Goal: Task Accomplishment & Management: Complete application form

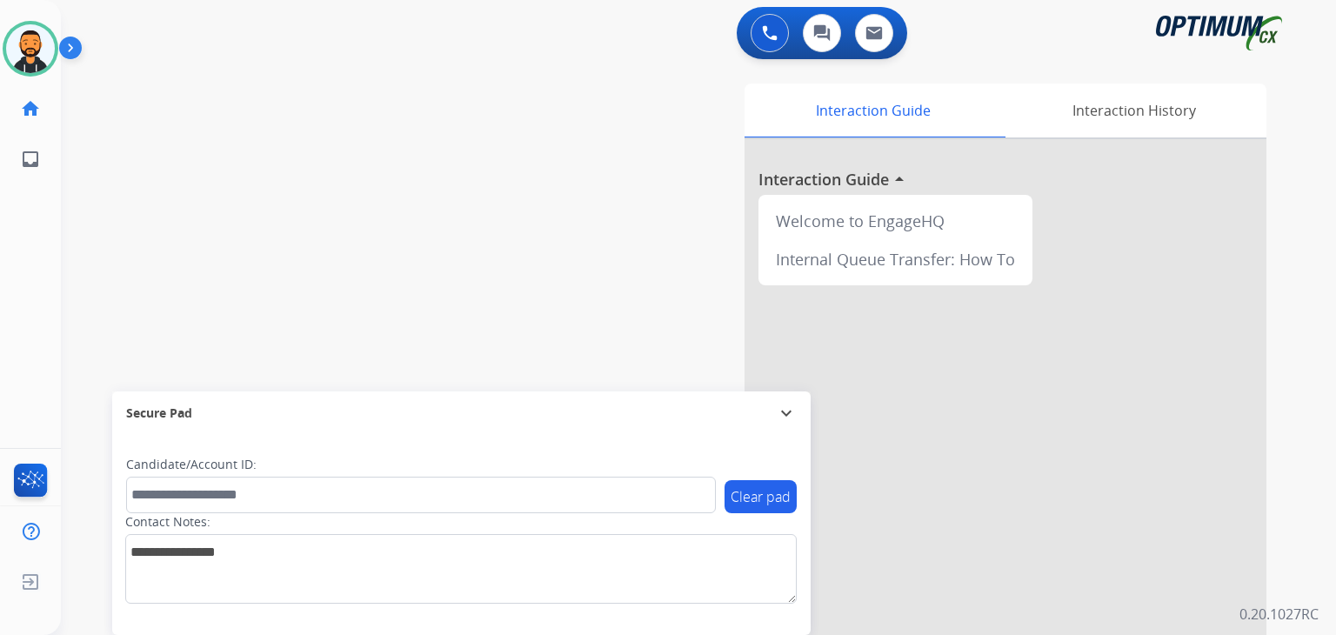
click at [74, 57] on img at bounding box center [74, 51] width 30 height 33
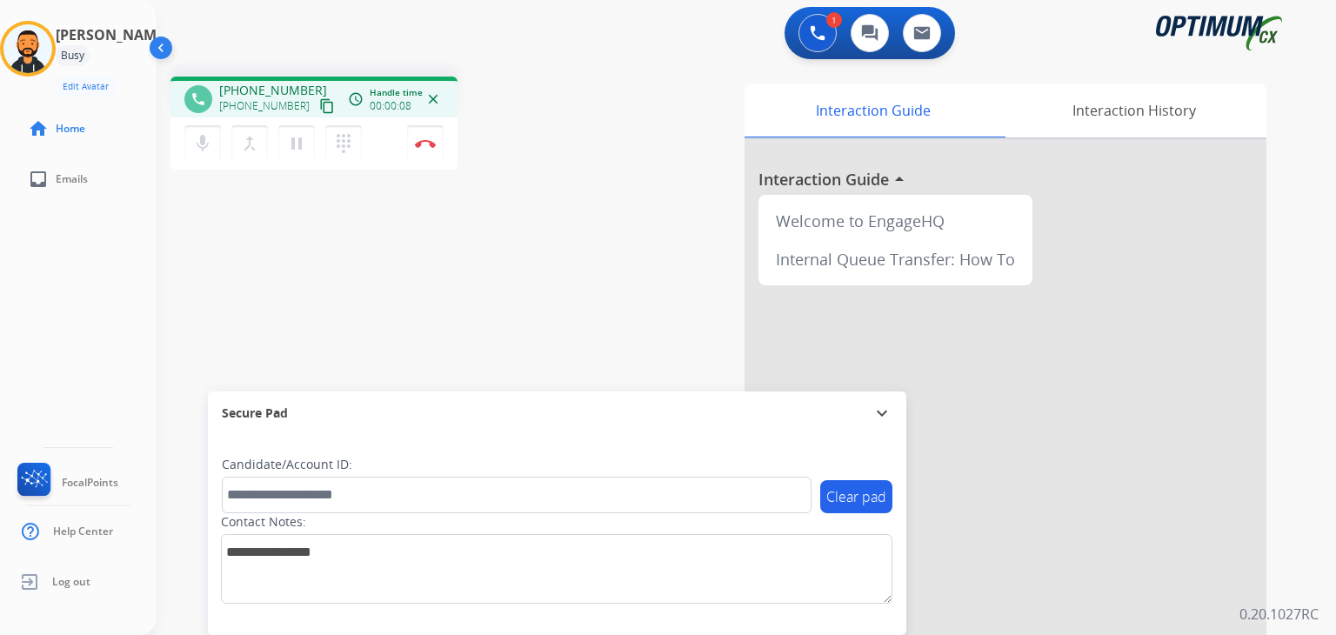
click at [319, 109] on mat-icon "content_copy" at bounding box center [327, 106] width 16 height 16
click at [421, 142] on img at bounding box center [425, 143] width 21 height 9
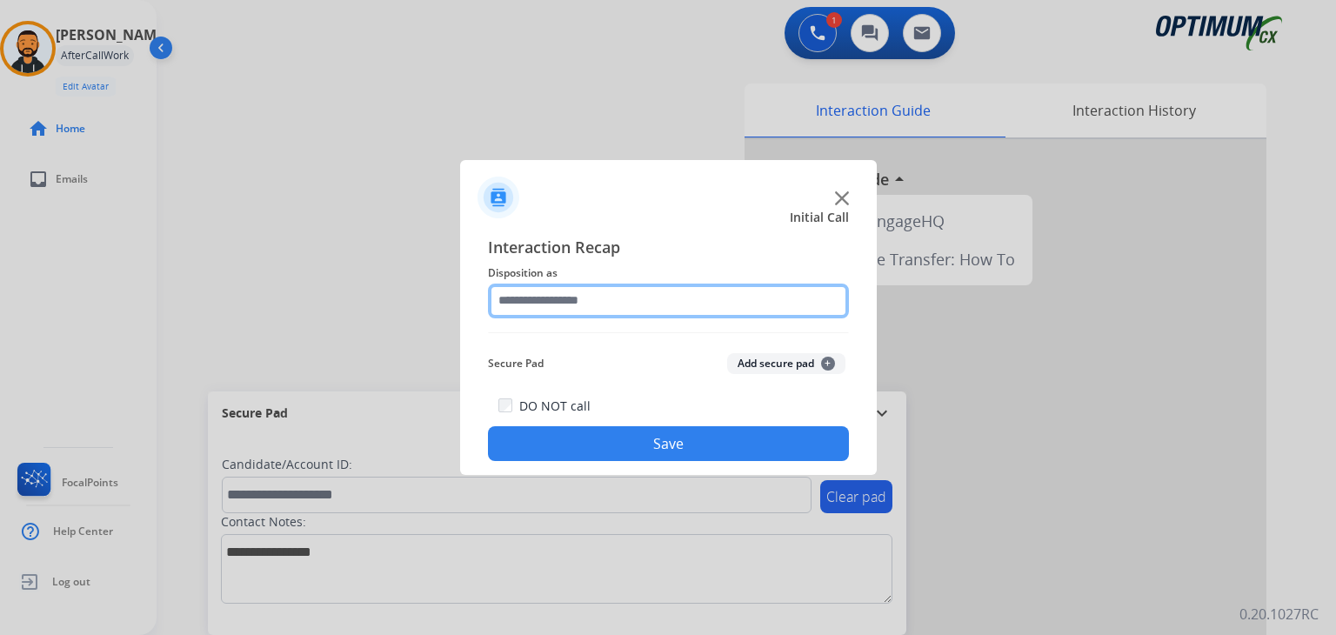
click at [611, 307] on input "text" at bounding box center [668, 301] width 361 height 35
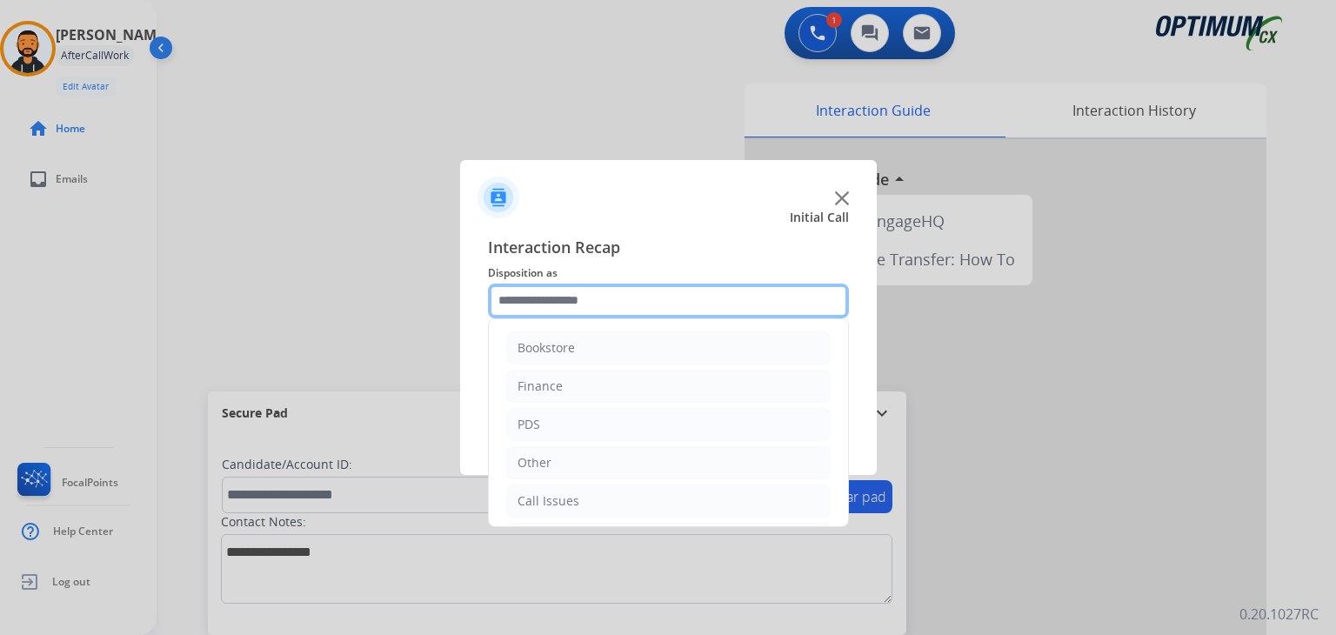
scroll to position [115, 0]
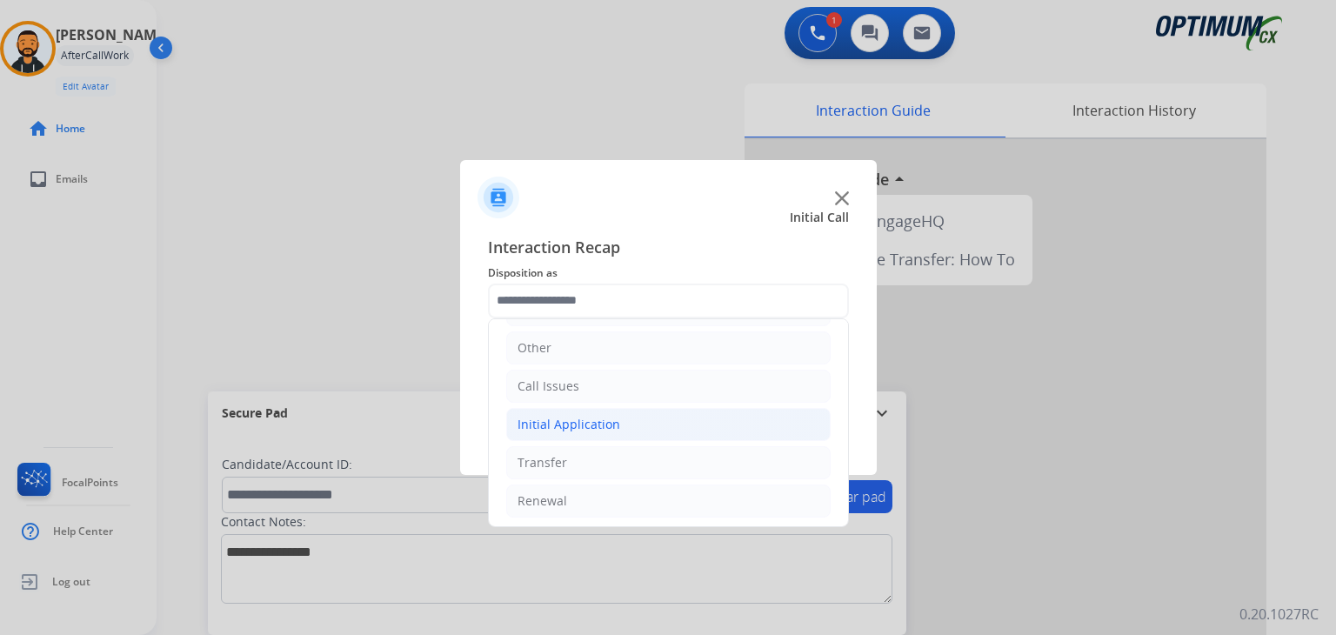
click at [543, 419] on div "Initial Application" at bounding box center [568, 424] width 103 height 17
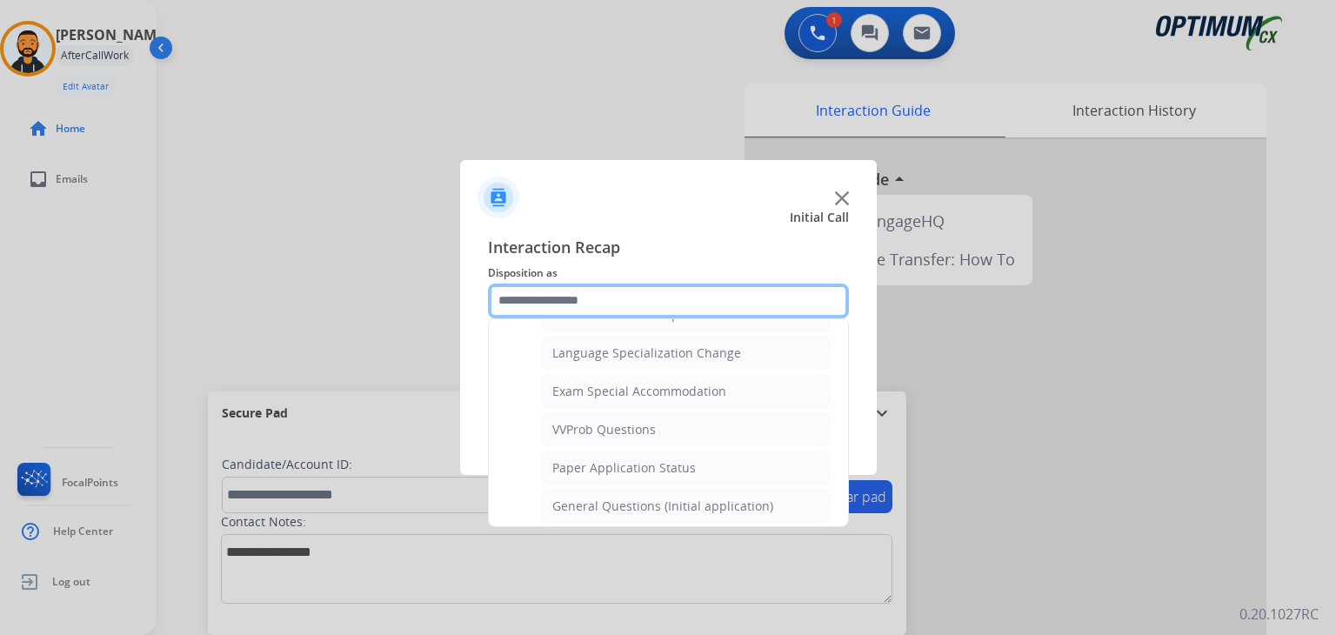
scroll to position [866, 0]
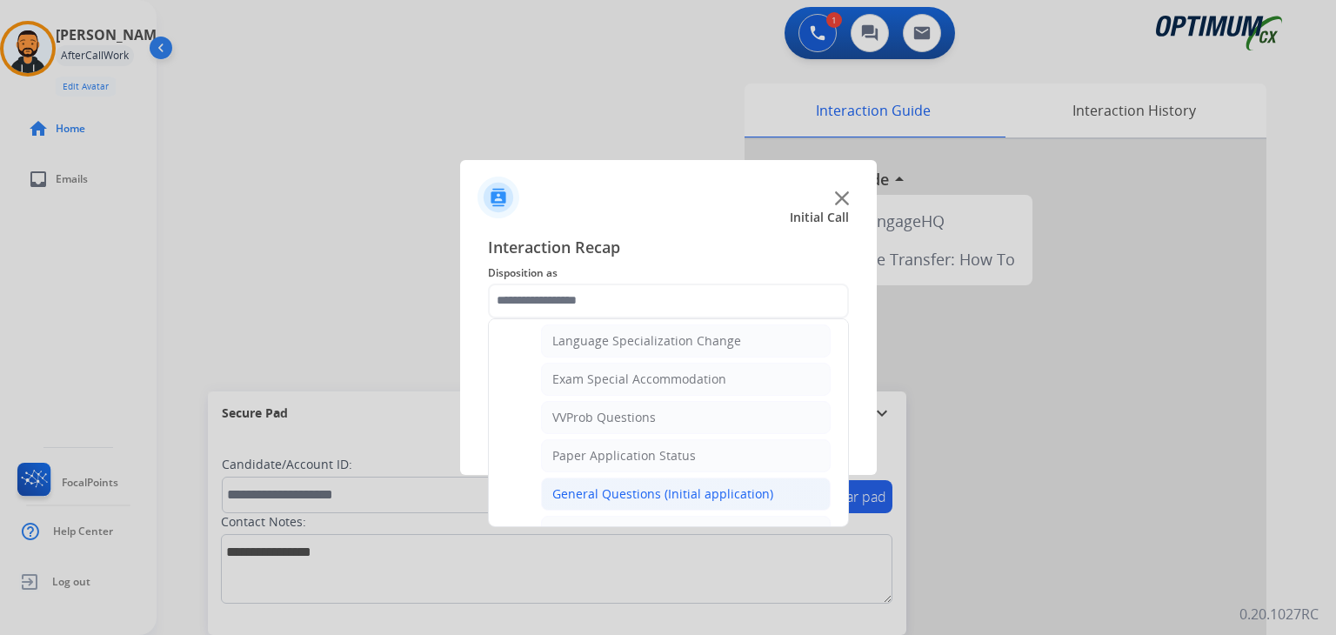
click at [741, 485] on div "General Questions (Initial application)" at bounding box center [662, 493] width 221 height 17
type input "**********"
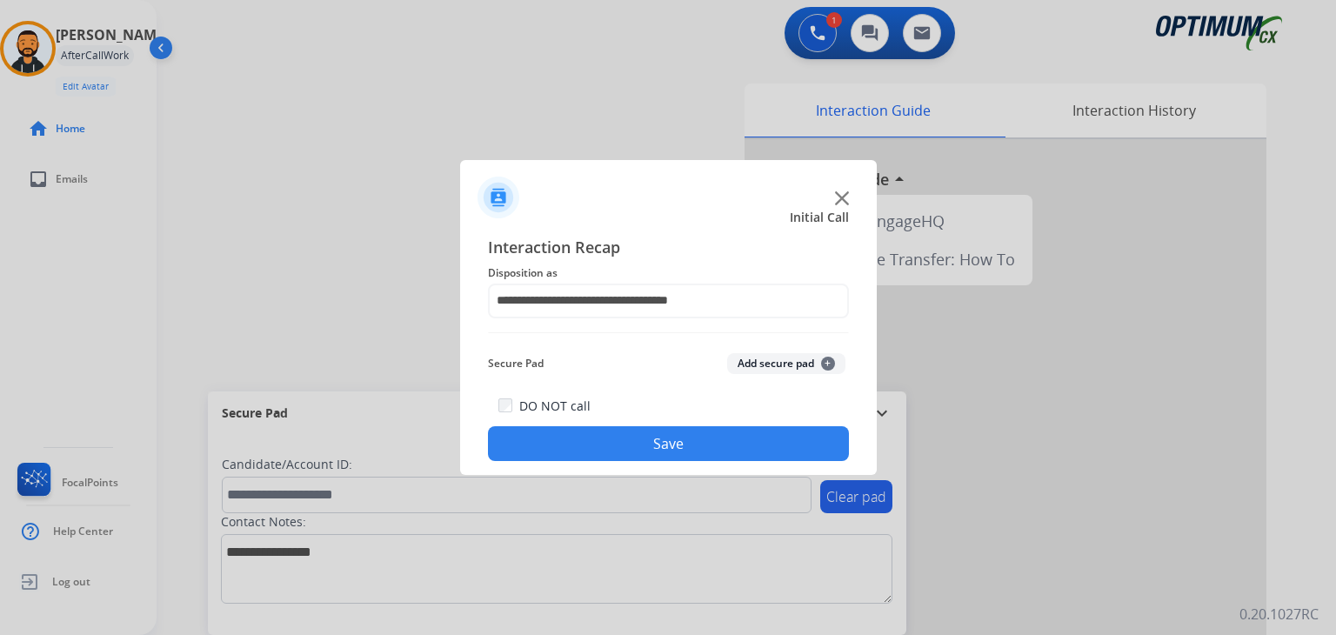
click at [690, 457] on button "Save" at bounding box center [668, 443] width 361 height 35
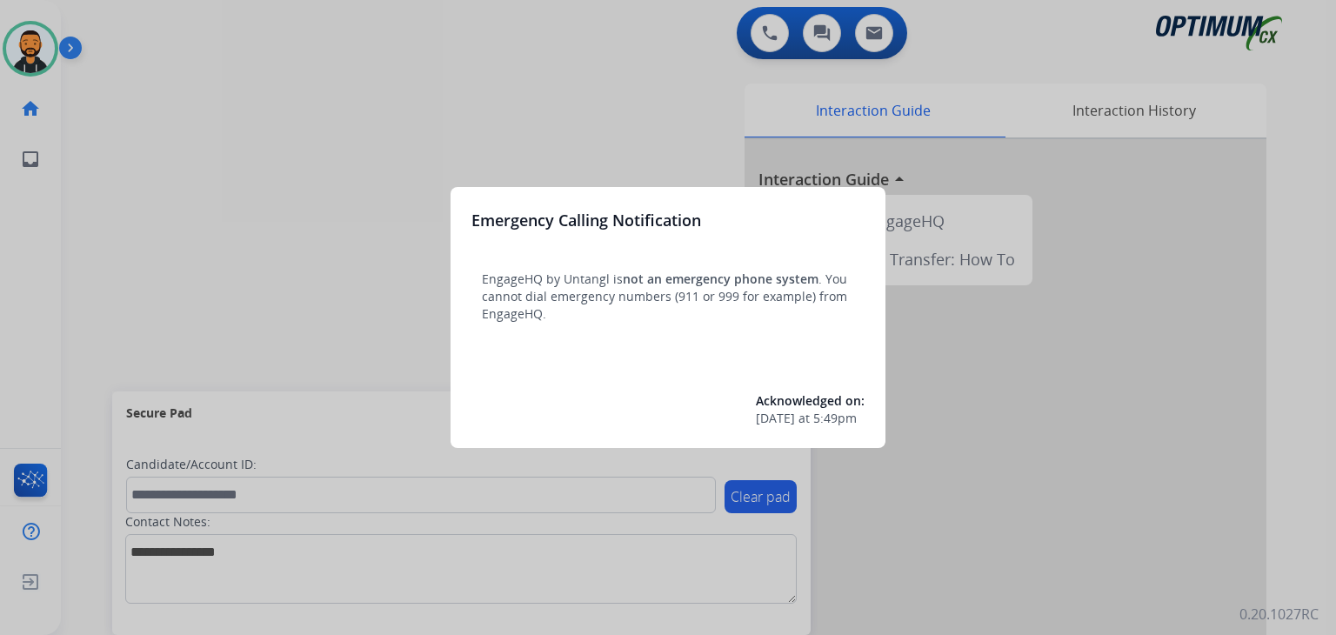
click at [103, 133] on div at bounding box center [668, 317] width 1336 height 635
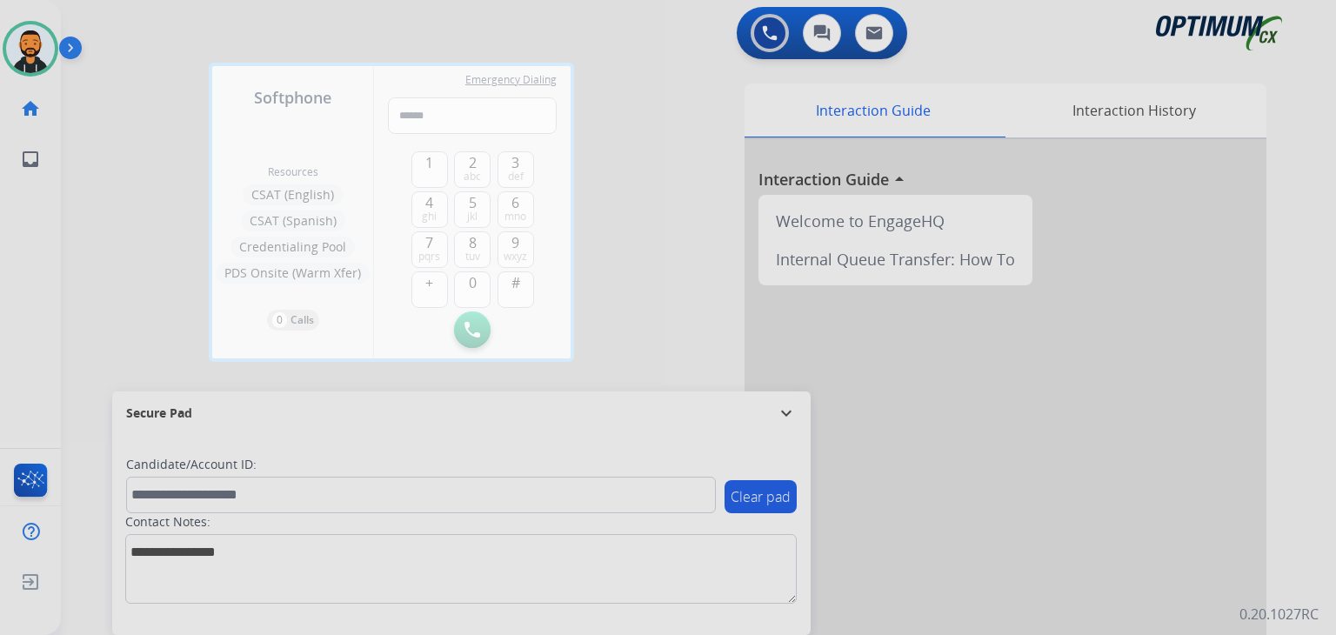
click at [103, 133] on div at bounding box center [668, 317] width 1336 height 635
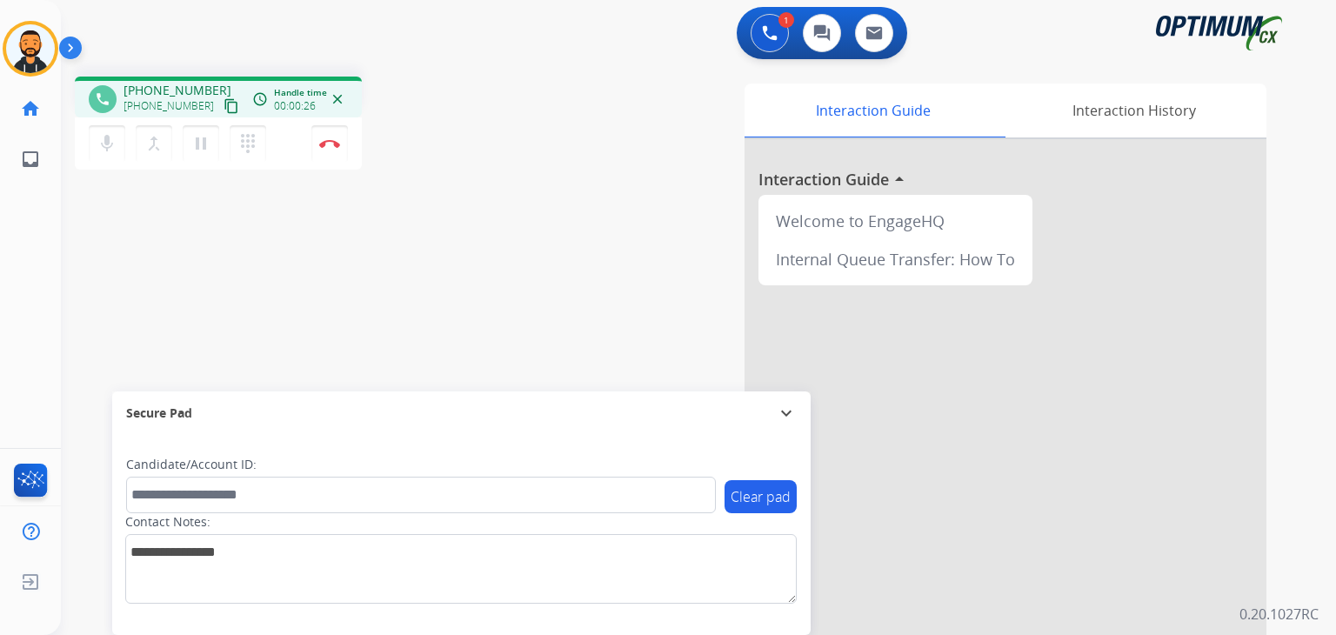
click at [524, 157] on div "phone [PHONE_NUMBER] [PHONE_NUMBER] content_copy access_time Call metrics Queue…" at bounding box center [301, 126] width 453 height 98
click at [224, 105] on mat-icon "content_copy" at bounding box center [232, 106] width 16 height 16
click at [322, 146] on img at bounding box center [329, 143] width 21 height 9
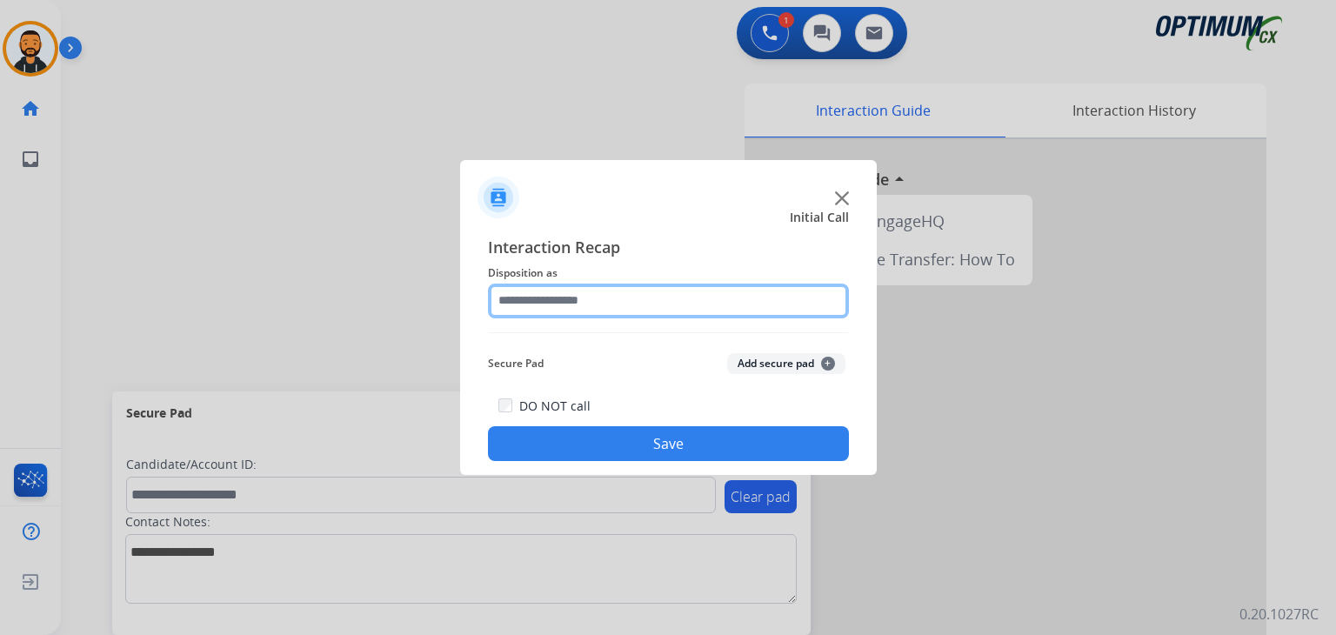
click at [693, 308] on input "text" at bounding box center [668, 301] width 361 height 35
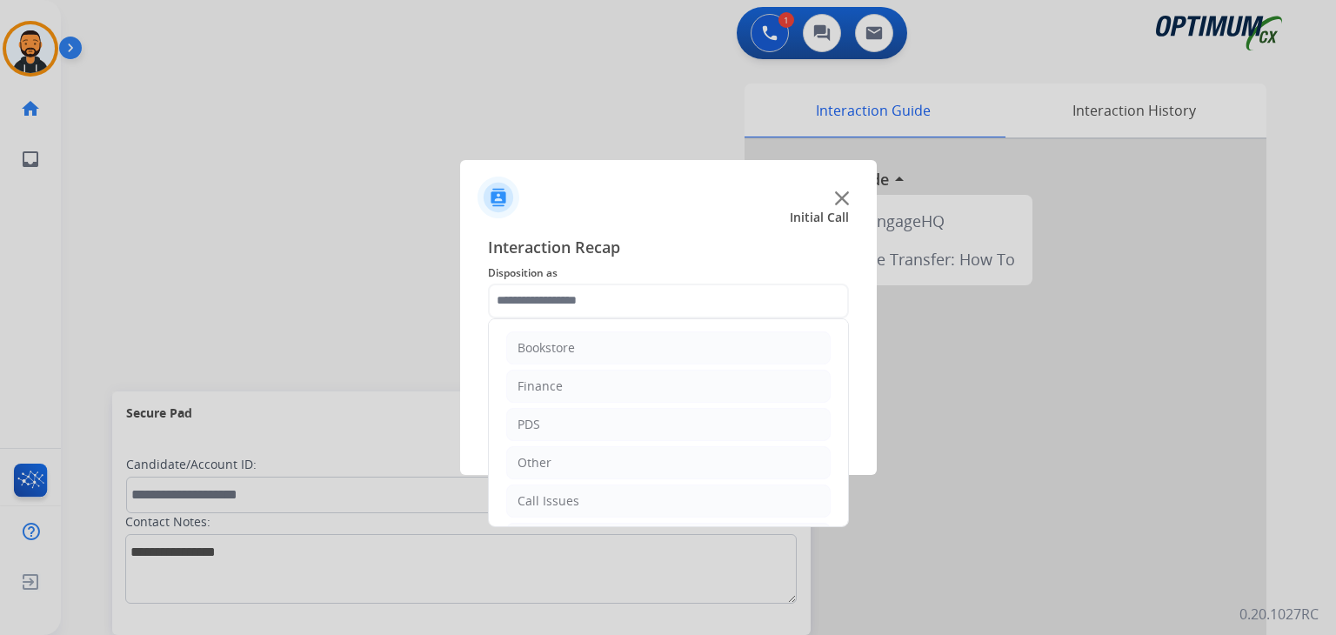
click at [848, 345] on div "Bookstore Finance PDS Other Call Issues Initial Application Transfer Renewal" at bounding box center [668, 422] width 361 height 209
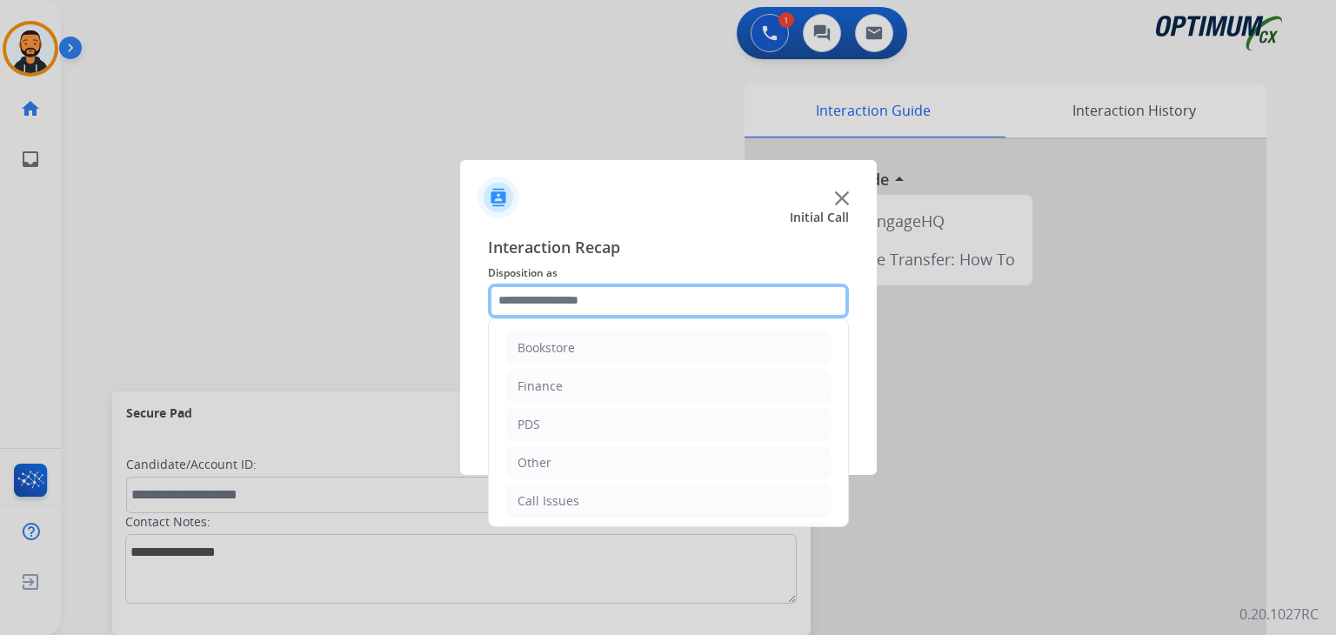
click at [792, 301] on input "text" at bounding box center [668, 301] width 361 height 35
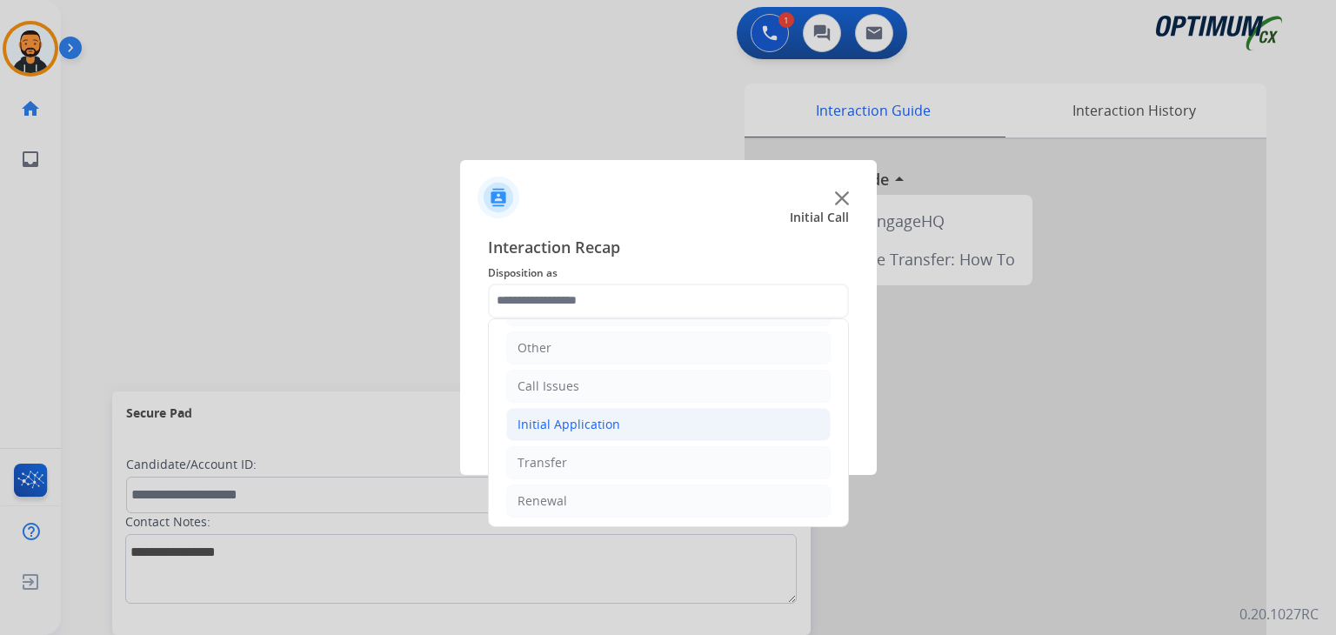
click at [607, 417] on div "Initial Application" at bounding box center [568, 424] width 103 height 17
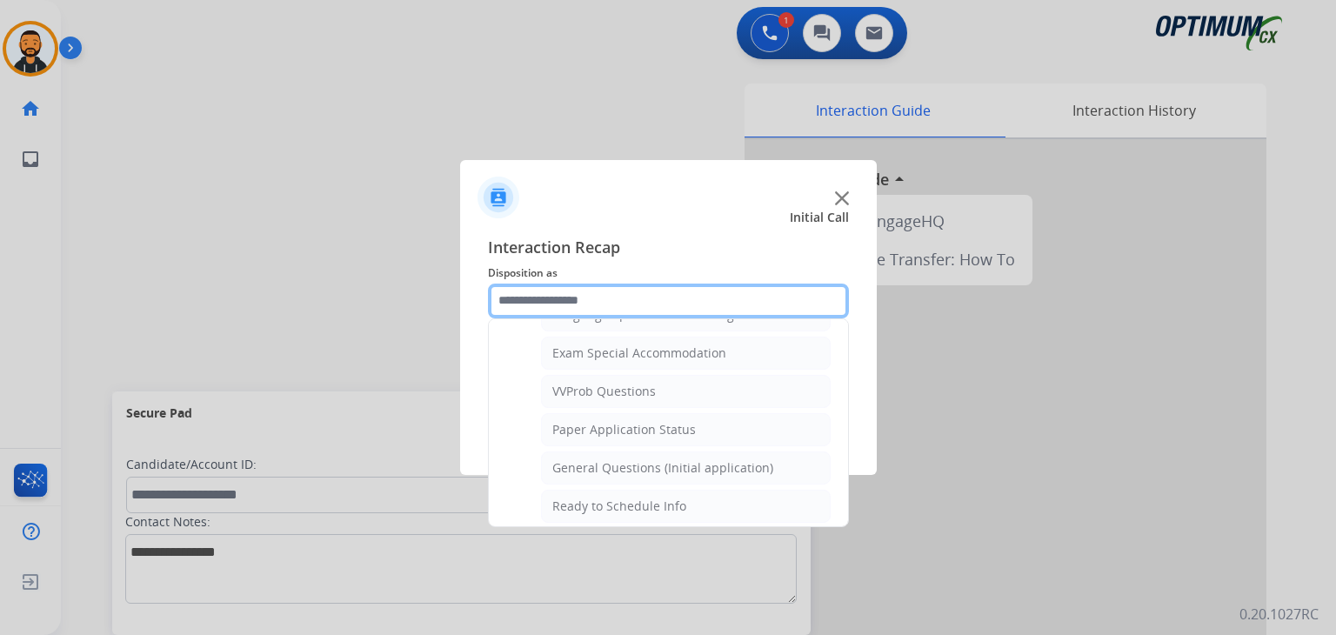
scroll to position [896, 0]
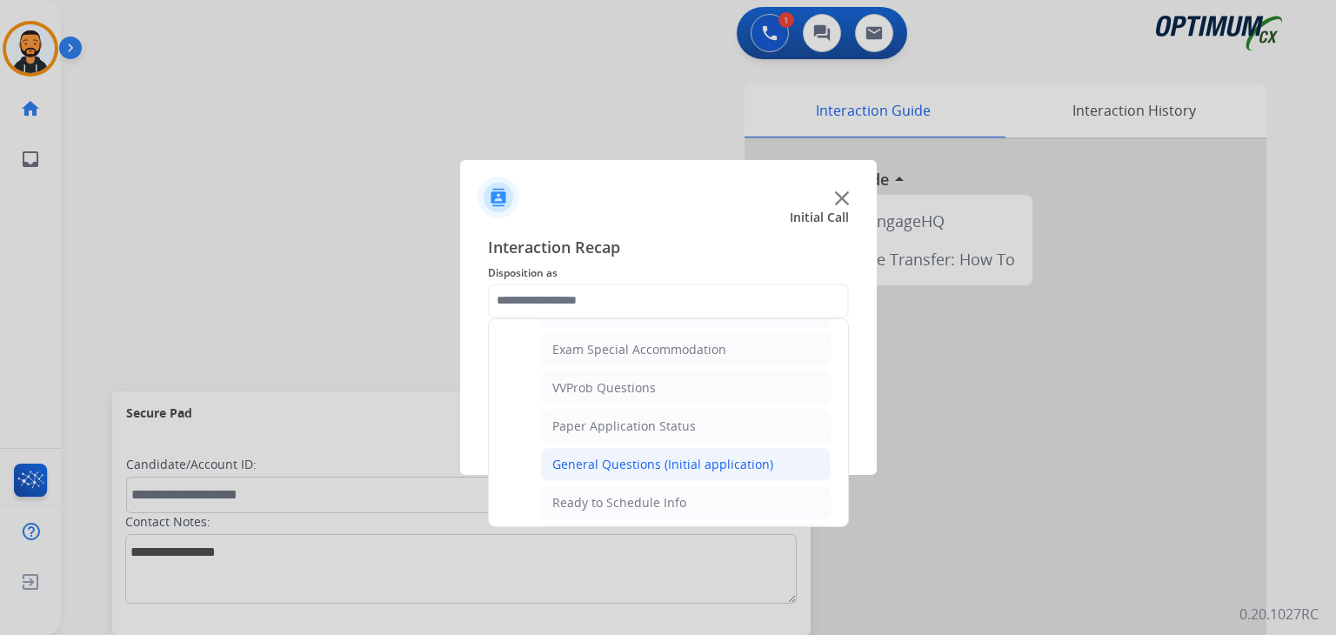
click at [747, 456] on div "General Questions (Initial application)" at bounding box center [662, 464] width 221 height 17
type input "**********"
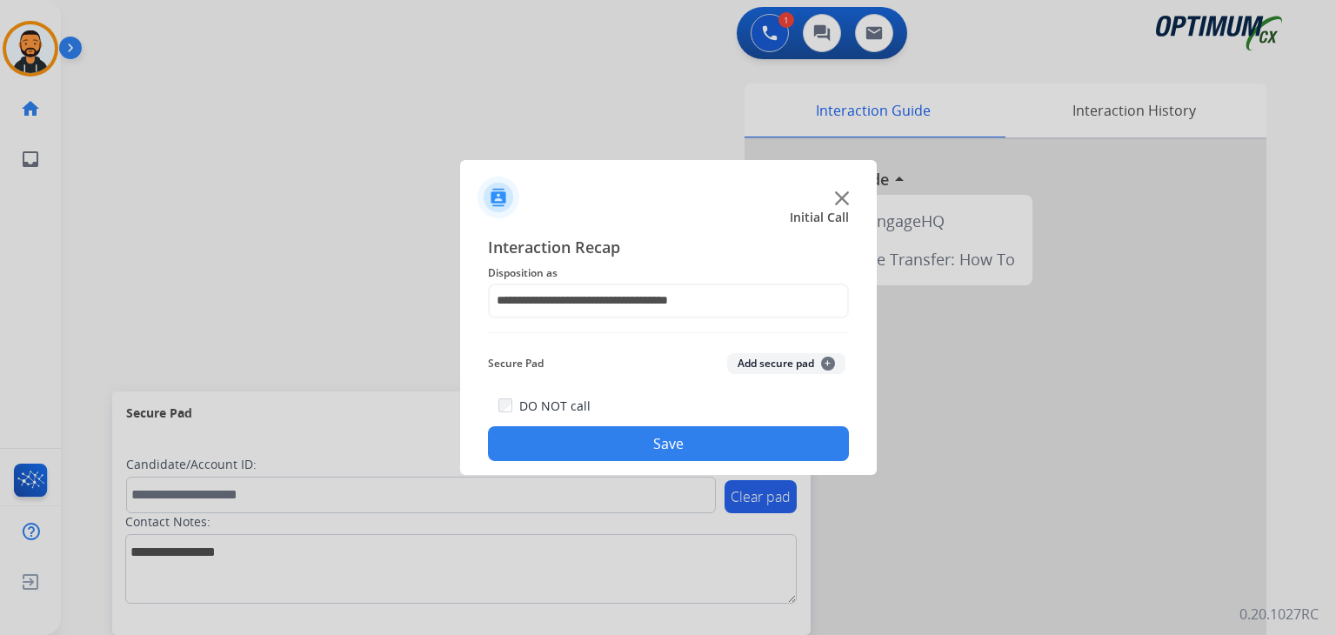
click at [619, 465] on div "**********" at bounding box center [668, 348] width 417 height 255
click at [620, 455] on button "Save" at bounding box center [668, 443] width 361 height 35
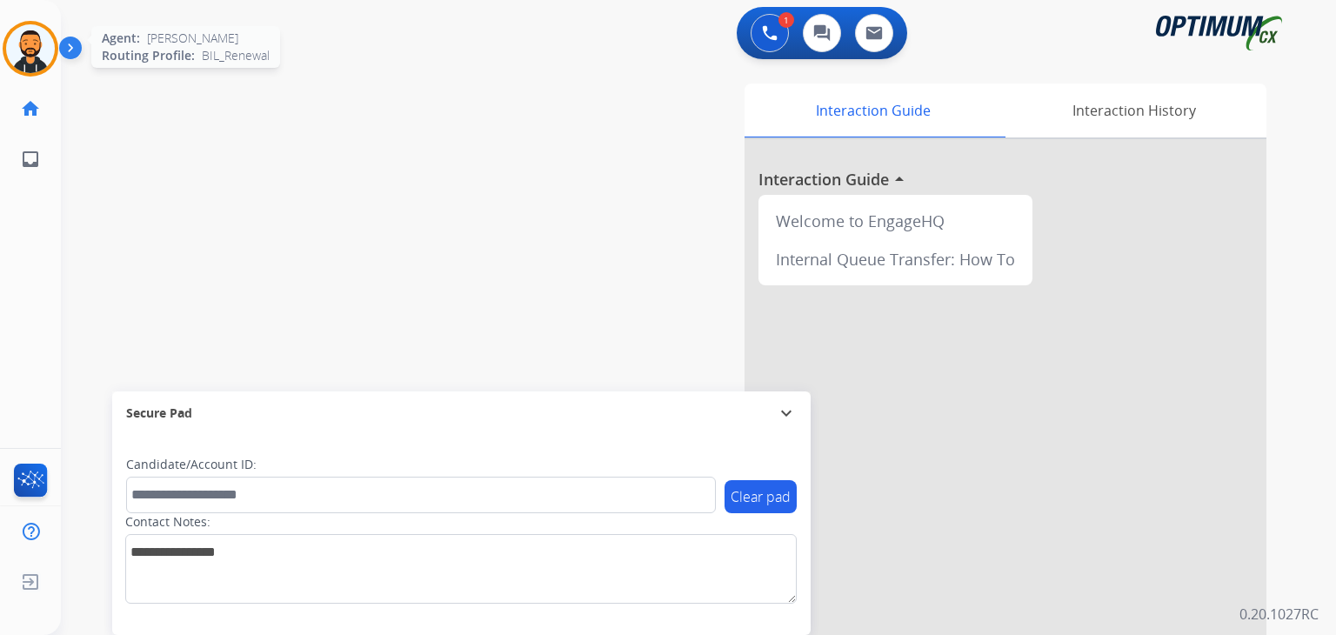
click at [37, 40] on img at bounding box center [30, 48] width 49 height 49
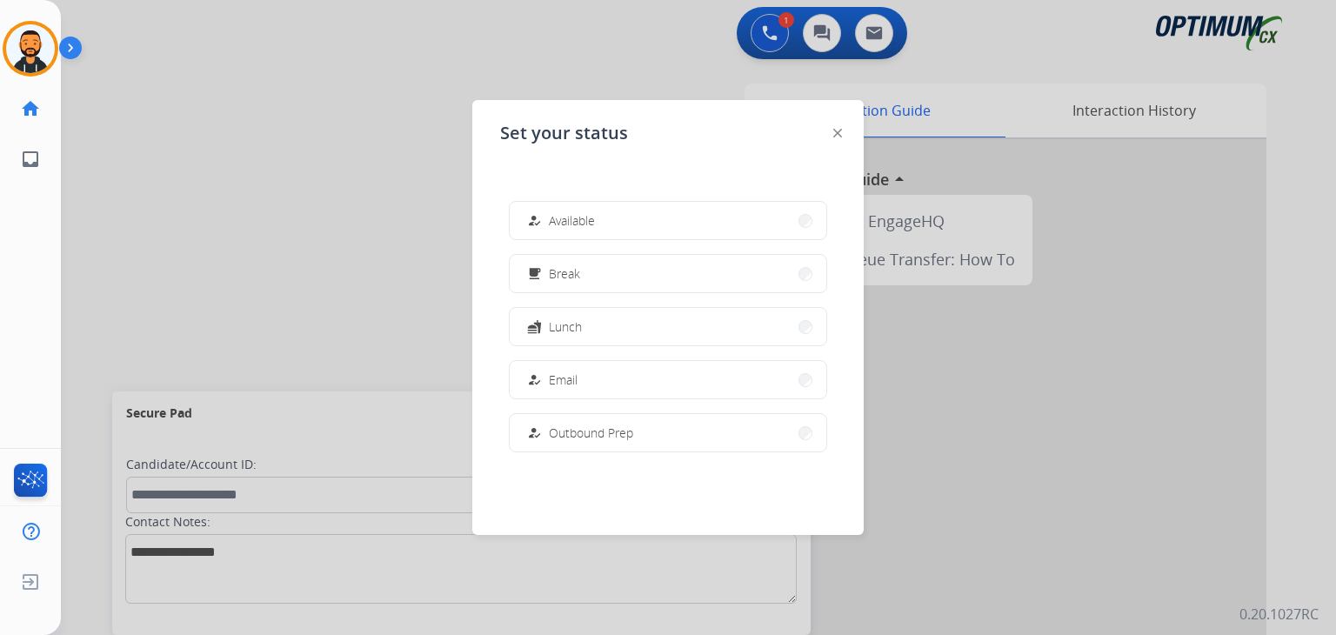
scroll to position [434, 0]
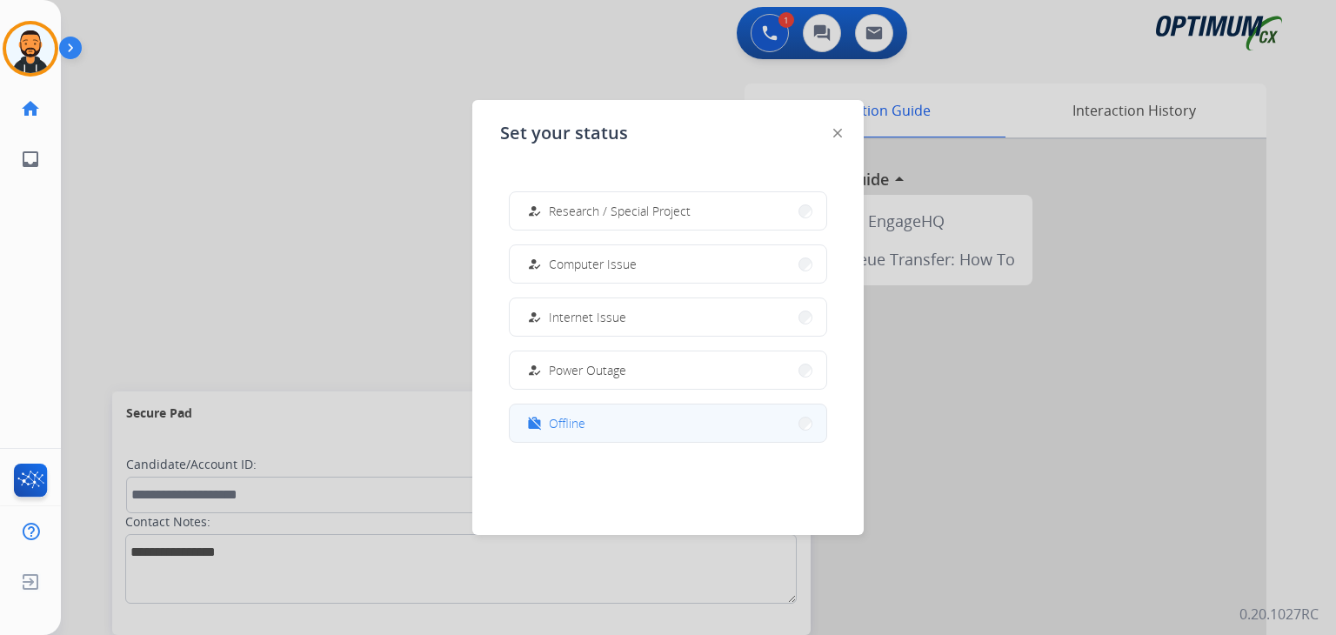
click at [642, 408] on button "work_off Offline" at bounding box center [668, 422] width 317 height 37
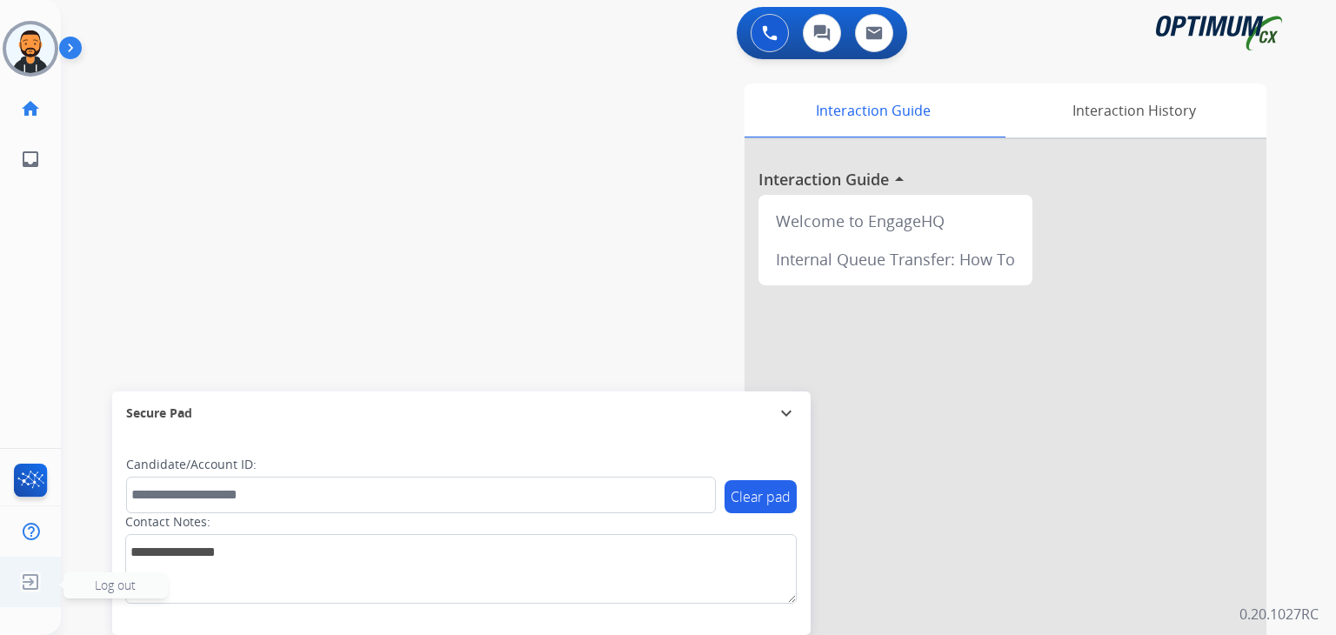
click at [37, 585] on img at bounding box center [30, 581] width 31 height 33
